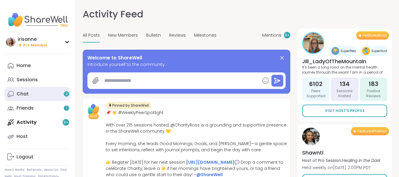
click at [37, 94] on link "Chat 3" at bounding box center [38, 94] width 66 height 14
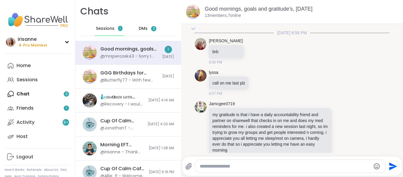
scroll to position [1184, 0]
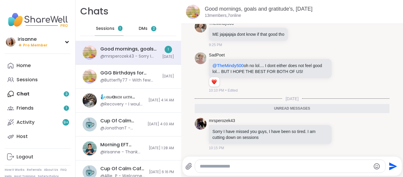
click at [144, 28] on span "DMs" at bounding box center [143, 29] width 9 height 6
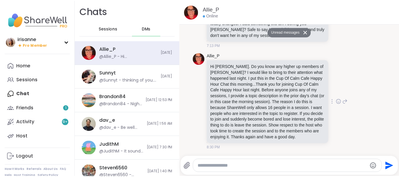
scroll to position [1571, 0]
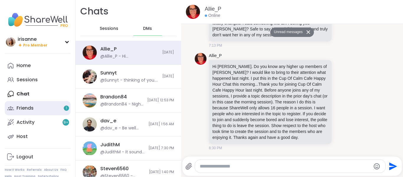
click at [32, 108] on div "Friends 1" at bounding box center [25, 108] width 17 height 6
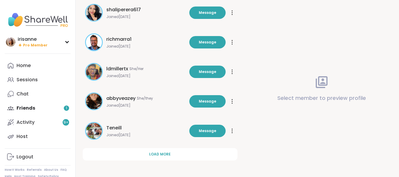
scroll to position [202, 0]
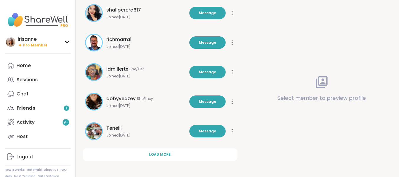
click at [115, 69] on span "ldmillertx" at bounding box center [117, 69] width 22 height 7
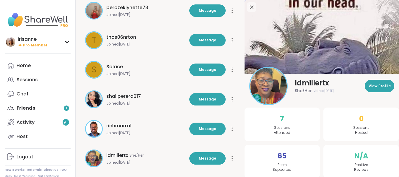
scroll to position [0, 0]
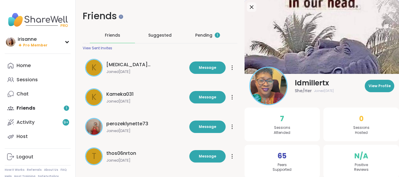
click at [206, 37] on div "Pending 1" at bounding box center [207, 35] width 25 height 6
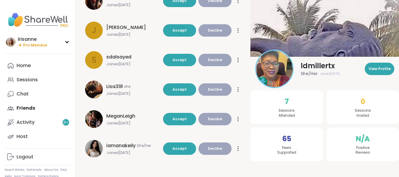
scroll to position [185, 0]
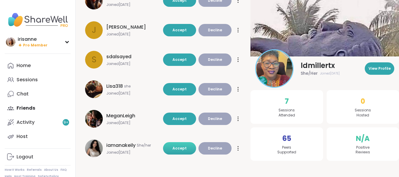
click at [187, 148] on button "Accept" at bounding box center [179, 148] width 33 height 12
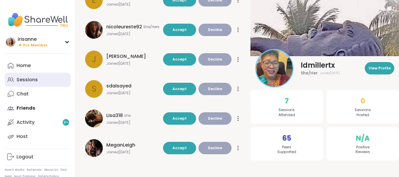
scroll to position [0, 0]
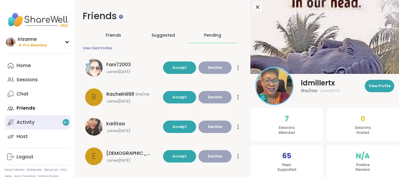
click at [22, 118] on link "Activity 9 +" at bounding box center [38, 122] width 66 height 14
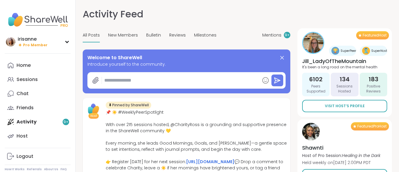
type textarea "*"
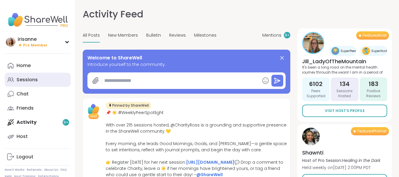
click at [45, 79] on link "Sessions" at bounding box center [38, 80] width 66 height 14
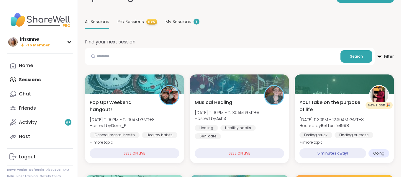
scroll to position [17, 0]
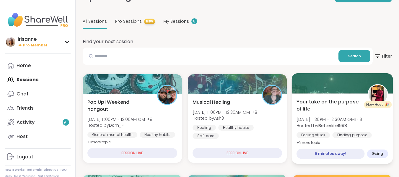
click at [327, 96] on div "Your take on the purpose of life [DATE] 11:30PM - 12:30AM GMT+8 Hosted by Bette…" at bounding box center [342, 128] width 101 height 70
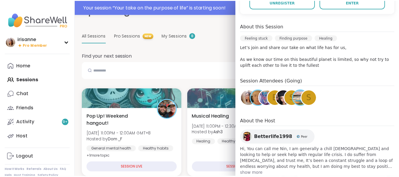
scroll to position [32, 0]
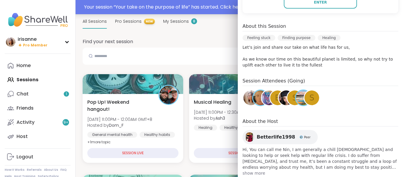
click at [194, 4] on div "Your session “ Your take on the purpose of life ” has started. Click here to en…" at bounding box center [242, 7] width 316 height 7
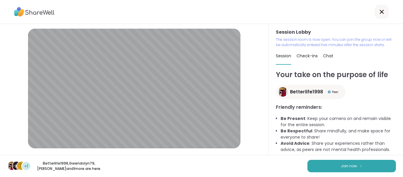
click at [249, 156] on div "S +1 Betterlife1998 , Gwendolyn79 , [PERSON_NAME] and 1 more are here. Join now" at bounding box center [201, 166] width 403 height 22
click at [380, 166] on button "Join now" at bounding box center [352, 166] width 89 height 12
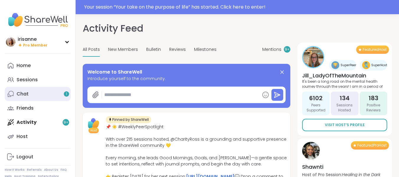
click at [67, 95] on div "1" at bounding box center [66, 93] width 5 height 5
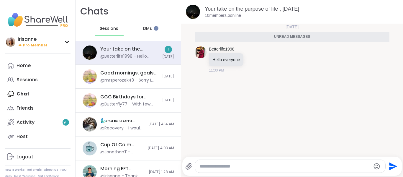
click at [150, 22] on div "DMs" at bounding box center [147, 29] width 29 height 14
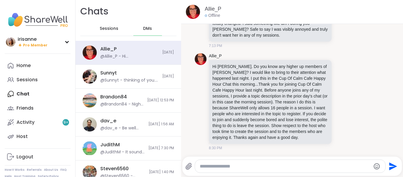
scroll to position [1557, 0]
click at [21, 92] on div "Home Sessions Chat Friends Activity 9 + Host" at bounding box center [38, 100] width 66 height 85
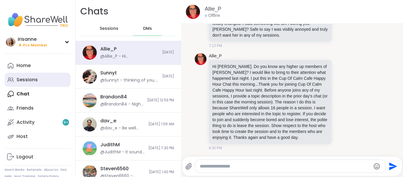
click at [38, 74] on link "Sessions" at bounding box center [38, 80] width 66 height 14
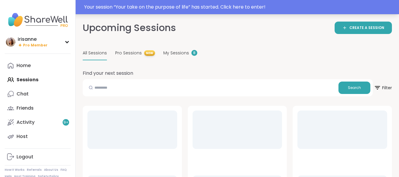
click at [297, 5] on div "Your session “ Your take on the purpose of life ” has started. Click here to en…" at bounding box center [239, 7] width 311 height 7
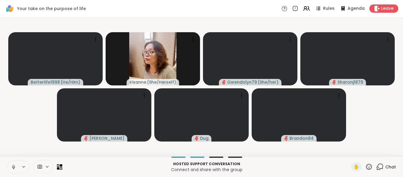
click at [12, 171] on button at bounding box center [12, 167] width 11 height 12
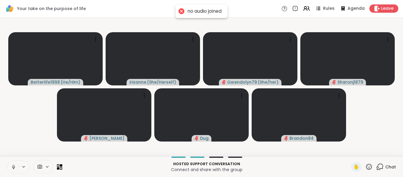
click at [12, 171] on button at bounding box center [12, 167] width 11 height 12
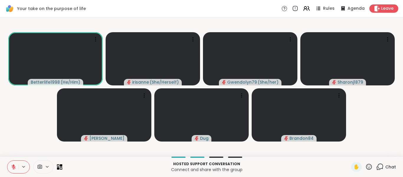
click at [371, 162] on div "✋ Chat" at bounding box center [373, 166] width 45 height 9
click at [376, 166] on icon at bounding box center [379, 166] width 7 height 7
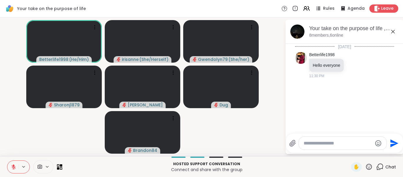
click at [349, 144] on textarea "Type your message" at bounding box center [338, 143] width 69 height 6
type textarea "*"
type textarea "**********"
type textarea "*"
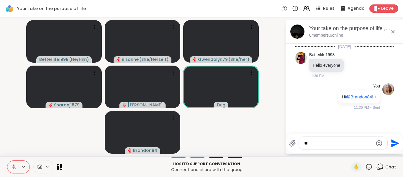
type textarea "*"
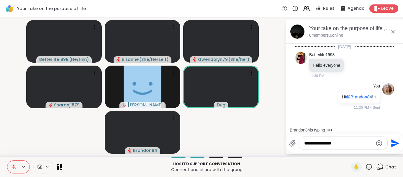
type textarea "**********"
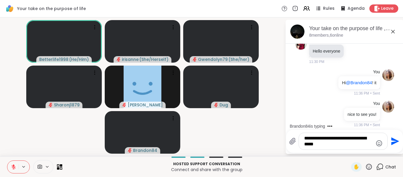
type textarea "**********"
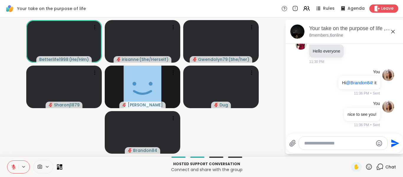
scroll to position [51, 0]
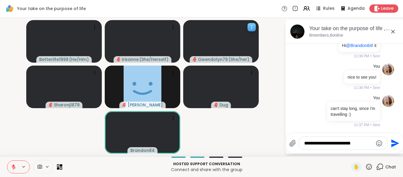
type textarea "**********"
